Goal: Check status: Check status

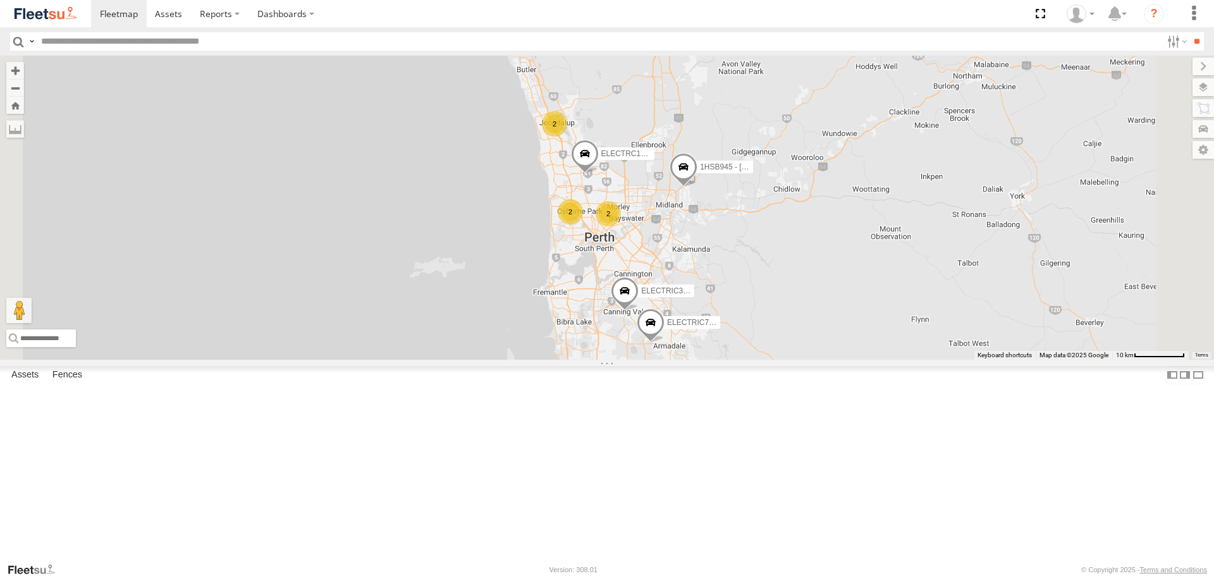
click at [0, 0] on span at bounding box center [0, 0] width 0 height 0
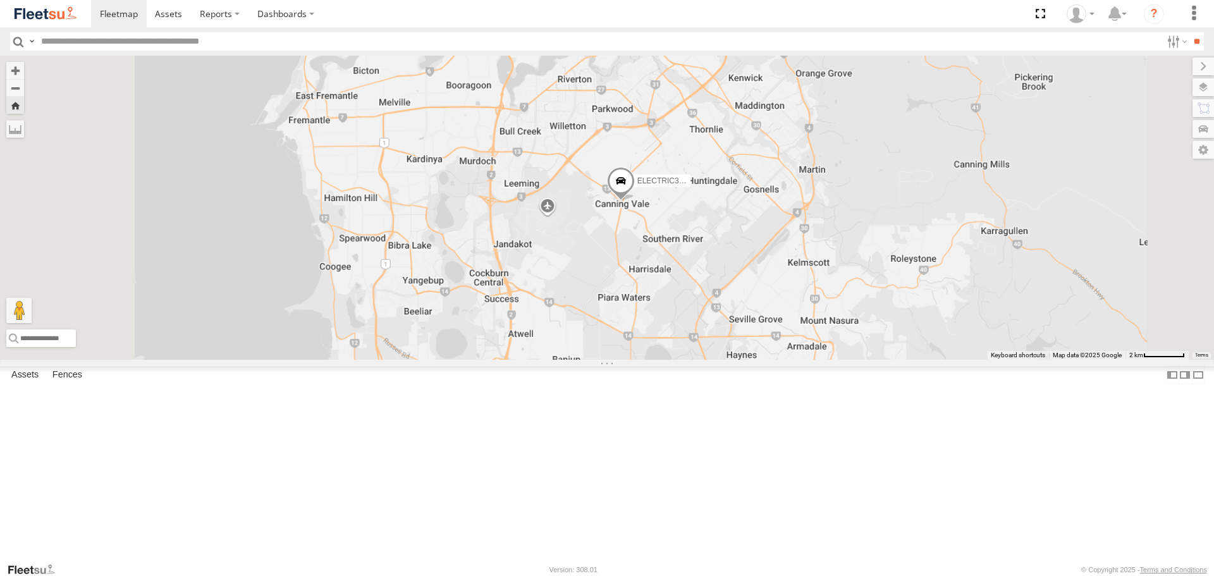
click at [635, 202] on span at bounding box center [621, 185] width 28 height 34
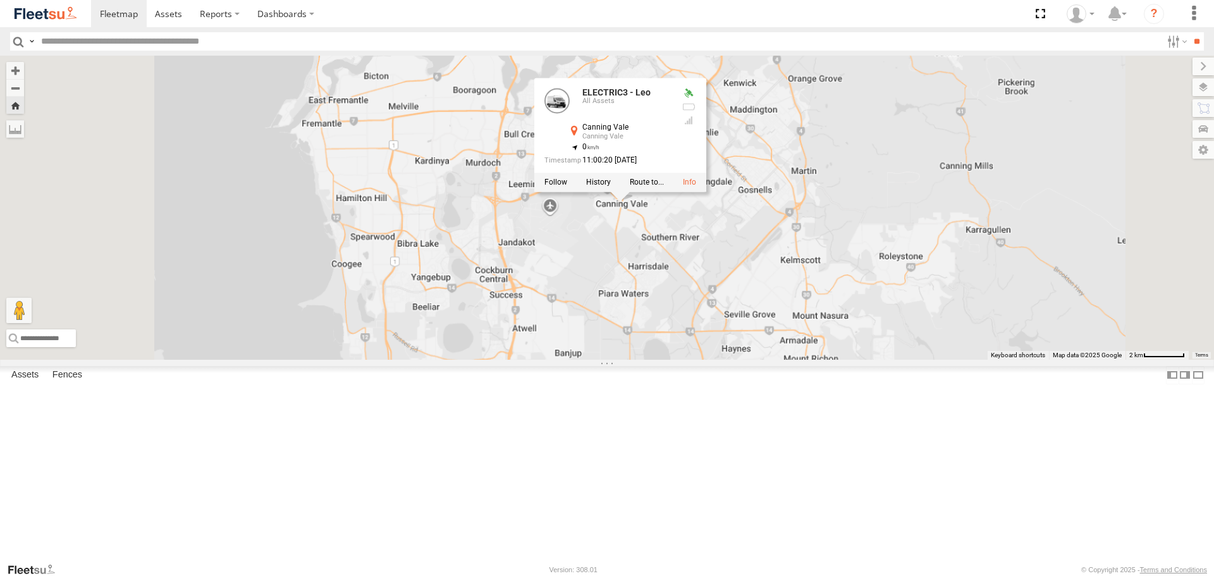
click at [827, 315] on div "ELECTRIC3 - [PERSON_NAME] ELECTRIC3 - [PERSON_NAME] All Assets Canning Vale Can…" at bounding box center [607, 208] width 1214 height 304
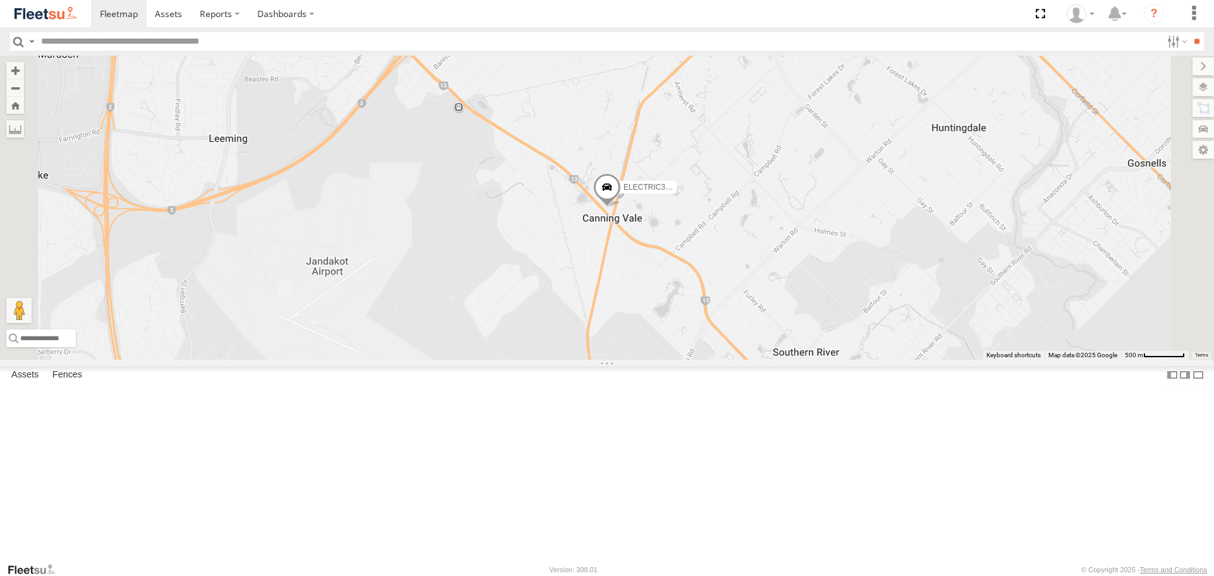
click at [0, 0] on span at bounding box center [0, 0] width 0 height 0
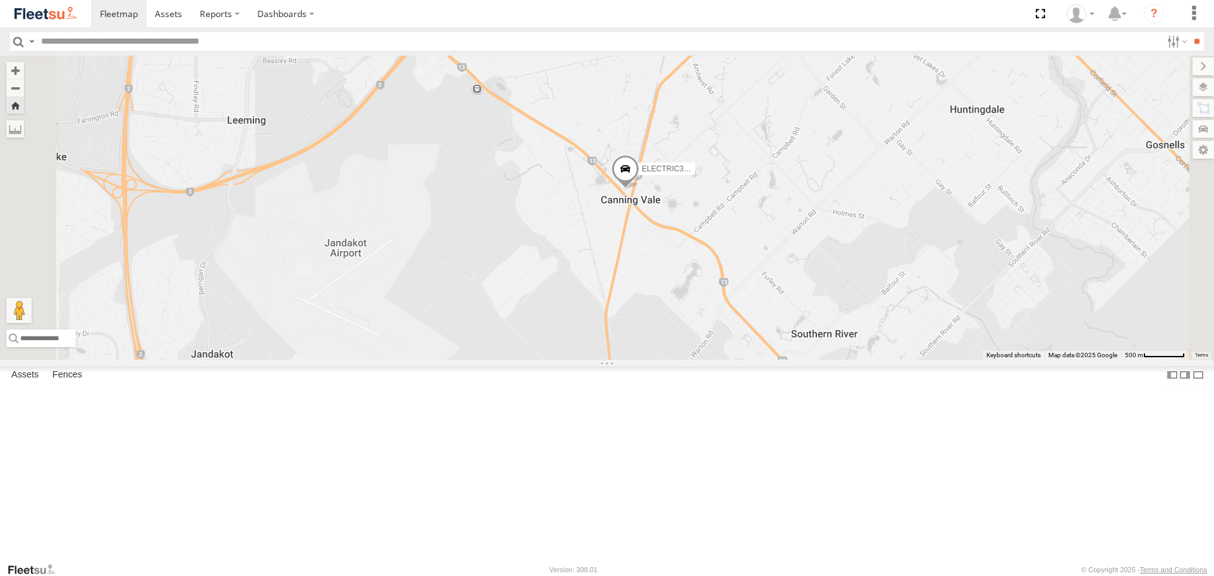
click at [639, 190] on span at bounding box center [626, 173] width 28 height 34
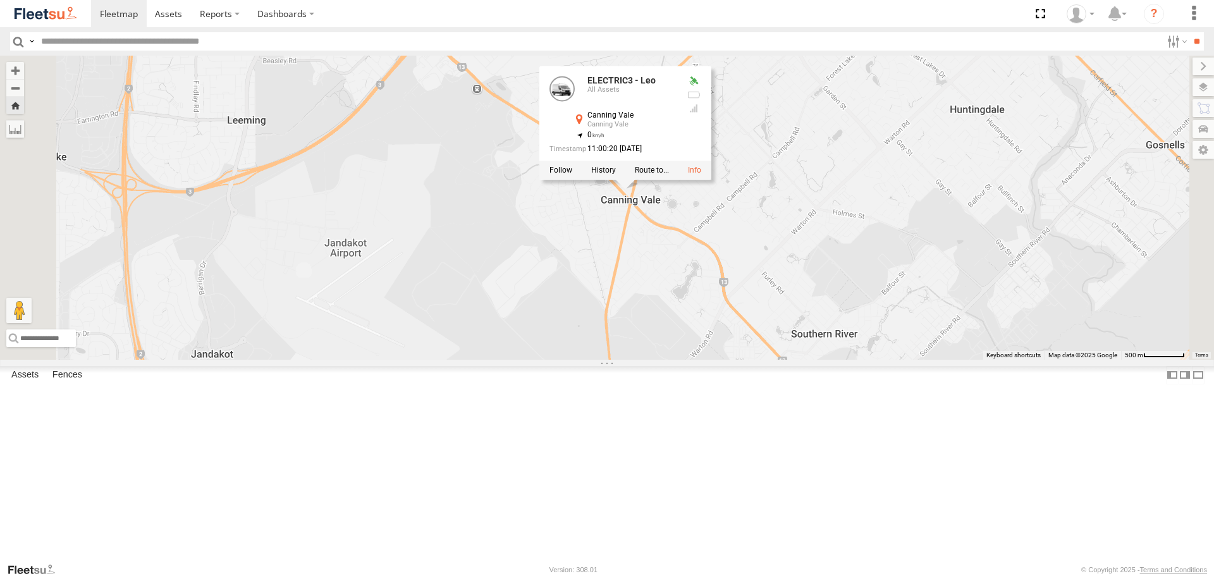
click at [875, 322] on div "ELECTRIC3 - [PERSON_NAME] ELECTRIC3 - [PERSON_NAME] All Assets Canning Vale Can…" at bounding box center [607, 208] width 1214 height 304
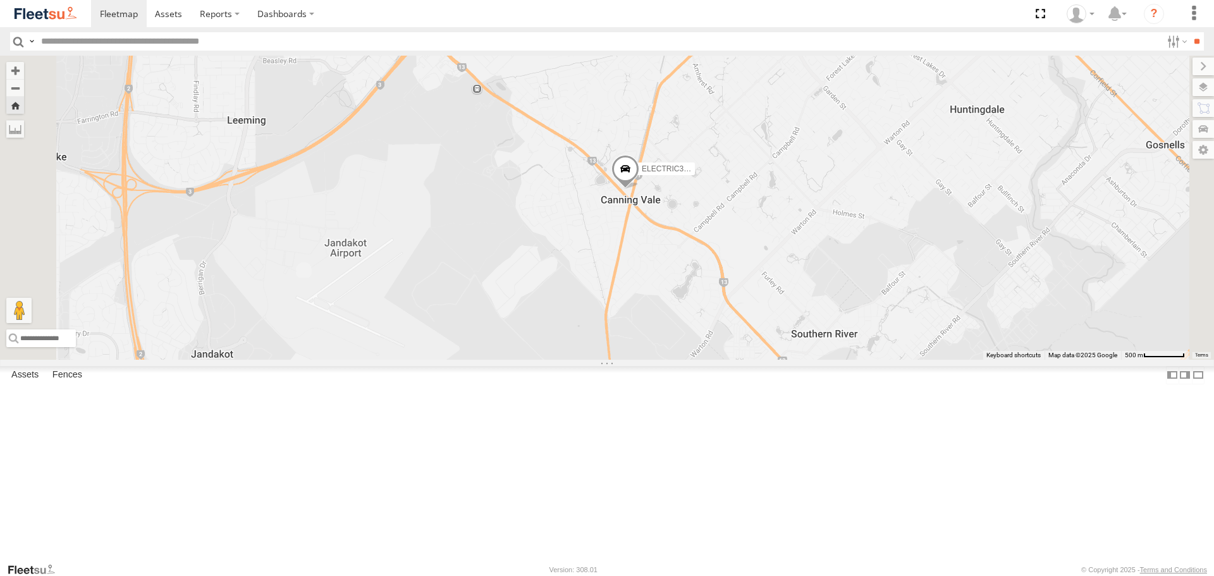
click at [639, 190] on span at bounding box center [626, 173] width 28 height 34
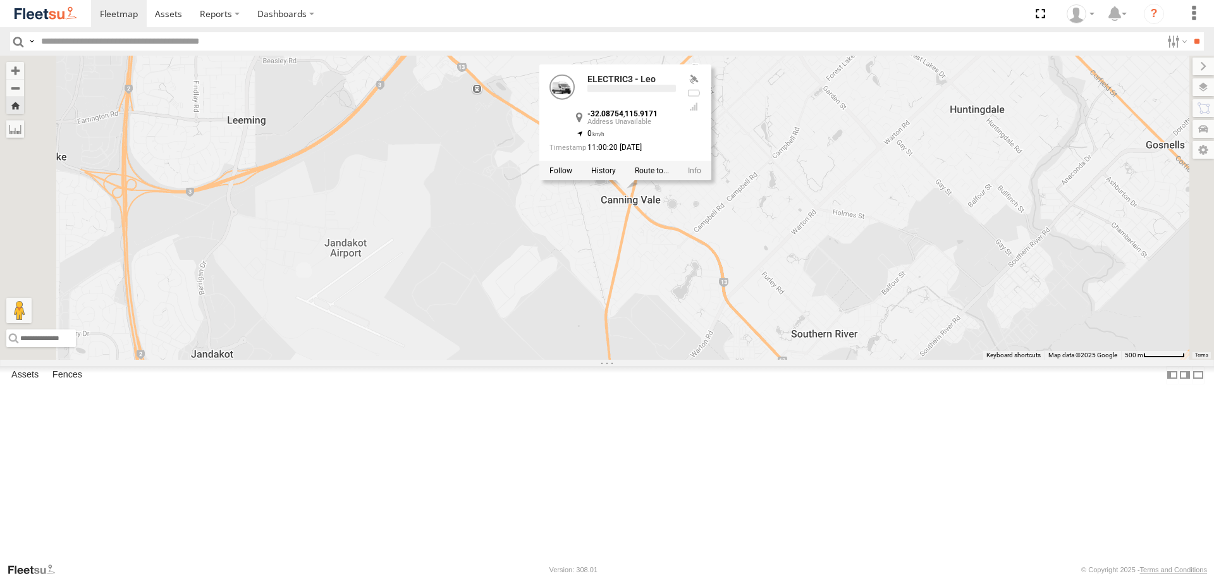
click at [834, 304] on div "ELECTRIC3 - [PERSON_NAME] ELECTRIC3 - [PERSON_NAME] -32.08754 , 115.9171 0 11:0…" at bounding box center [607, 208] width 1214 height 304
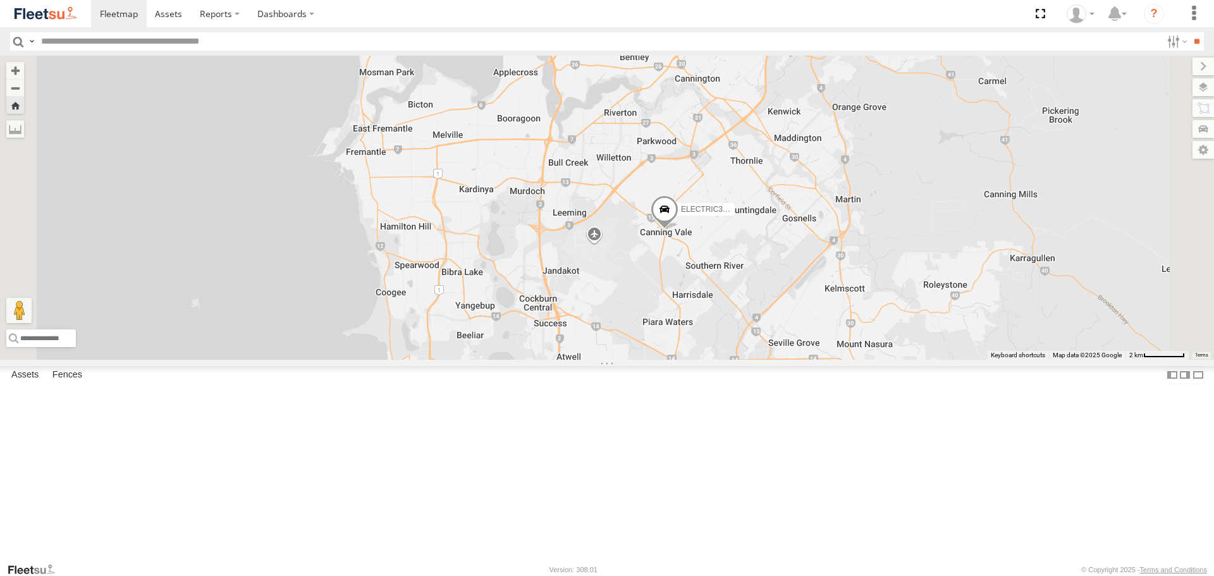
drag, startPoint x: 927, startPoint y: 359, endPoint x: 916, endPoint y: 356, distance: 11.7
click at [916, 356] on div "ELECTRIC3 - Leo" at bounding box center [607, 208] width 1214 height 304
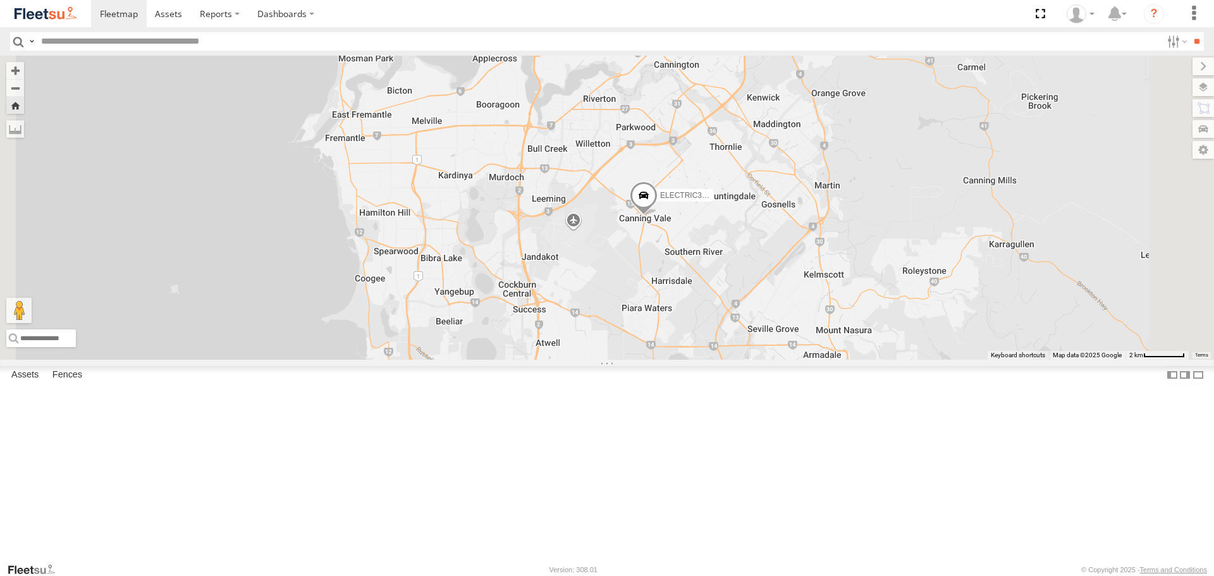
drag, startPoint x: 943, startPoint y: 359, endPoint x: 928, endPoint y: 352, distance: 16.1
click at [928, 352] on div "ELECTRIC3 - Leo" at bounding box center [607, 208] width 1214 height 304
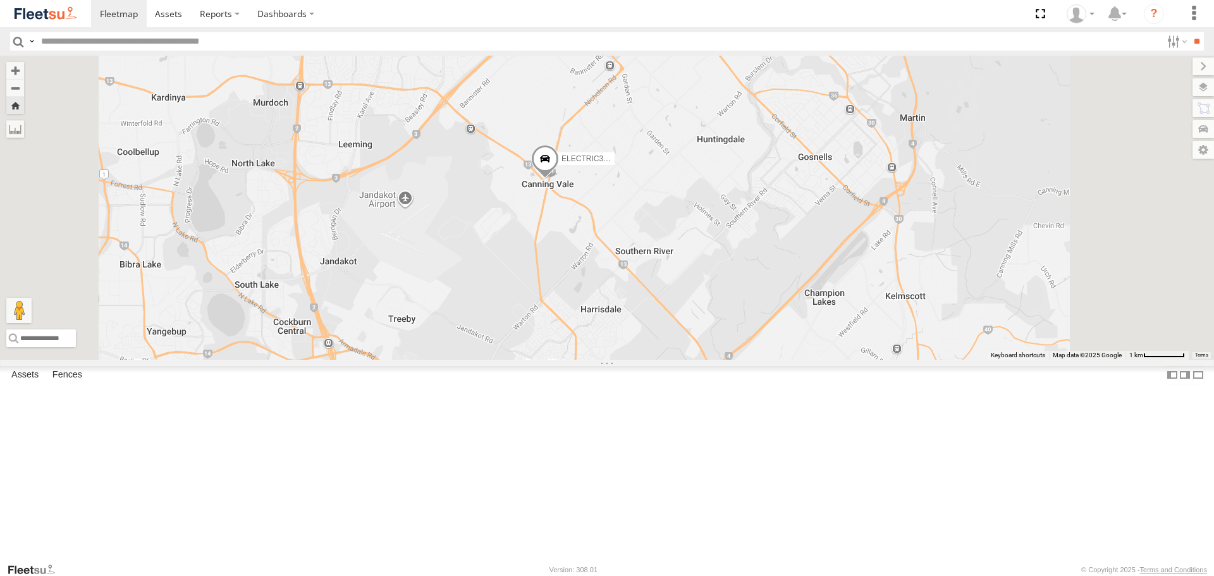
drag, startPoint x: 771, startPoint y: 301, endPoint x: 788, endPoint y: 297, distance: 17.6
click at [788, 297] on div "ELECTRIC3 - Leo" at bounding box center [607, 208] width 1214 height 304
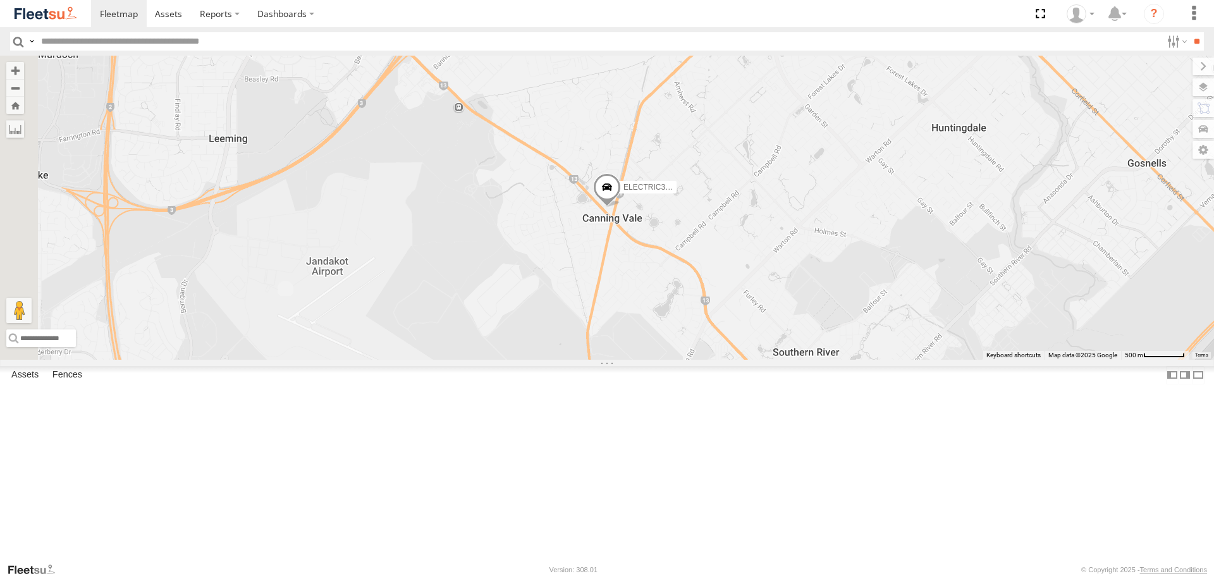
click at [0, 0] on span at bounding box center [0, 0] width 0 height 0
